Goal: Book appointment/travel/reservation

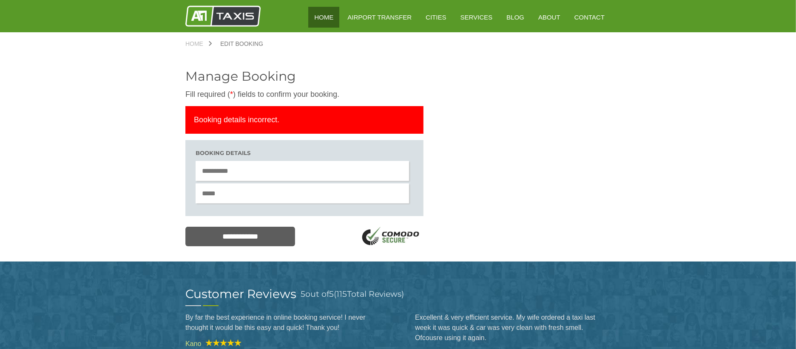
click at [337, 16] on link "HOME" at bounding box center [323, 17] width 31 height 21
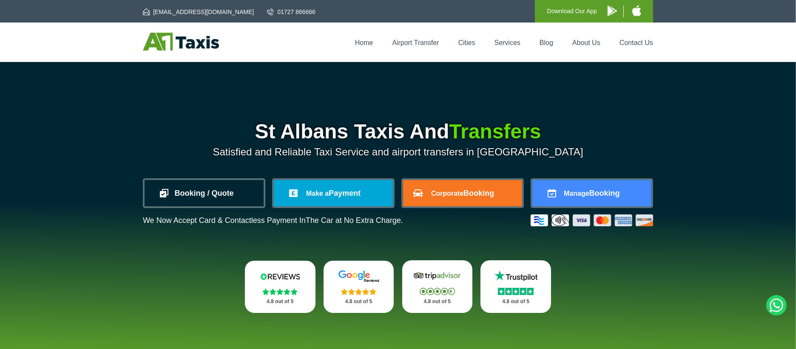
click at [177, 202] on link "Booking / Quote" at bounding box center [203, 193] width 119 height 26
